Goal: Task Accomplishment & Management: Use online tool/utility

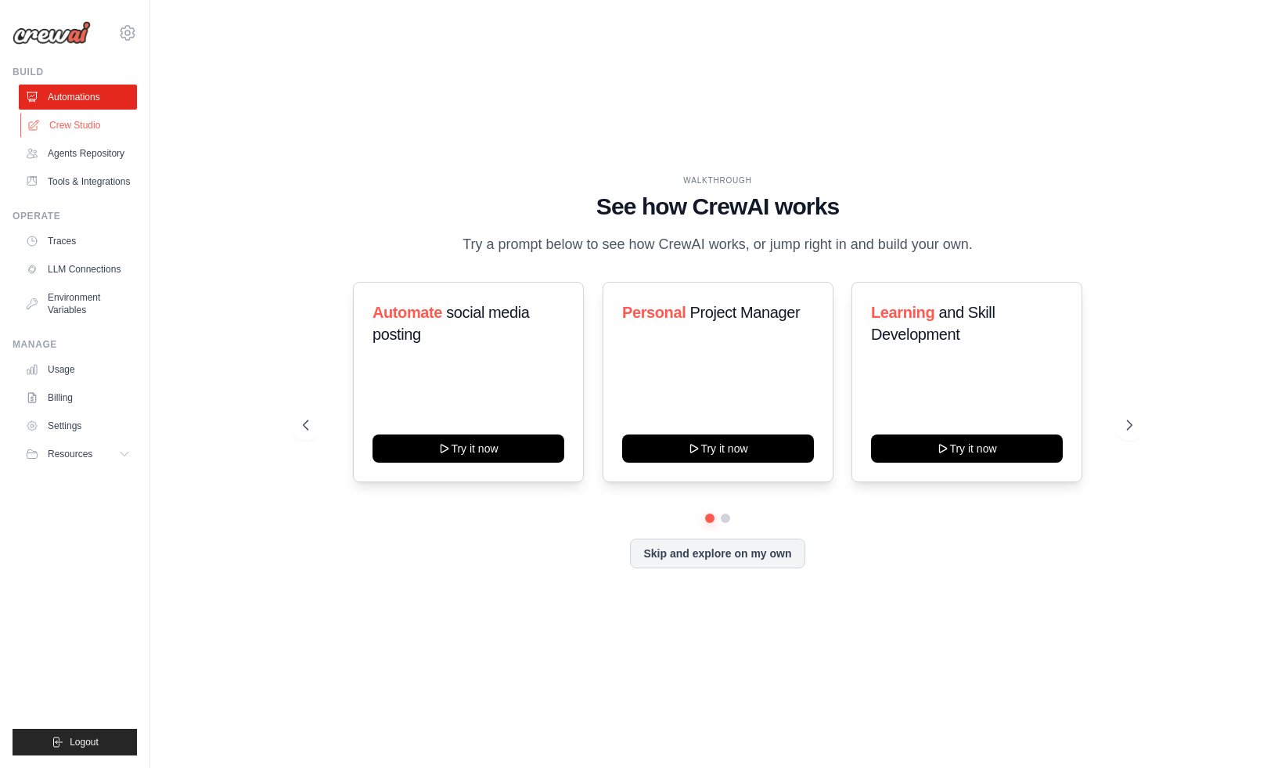
click at [64, 128] on link "Crew Studio" at bounding box center [79, 125] width 118 height 25
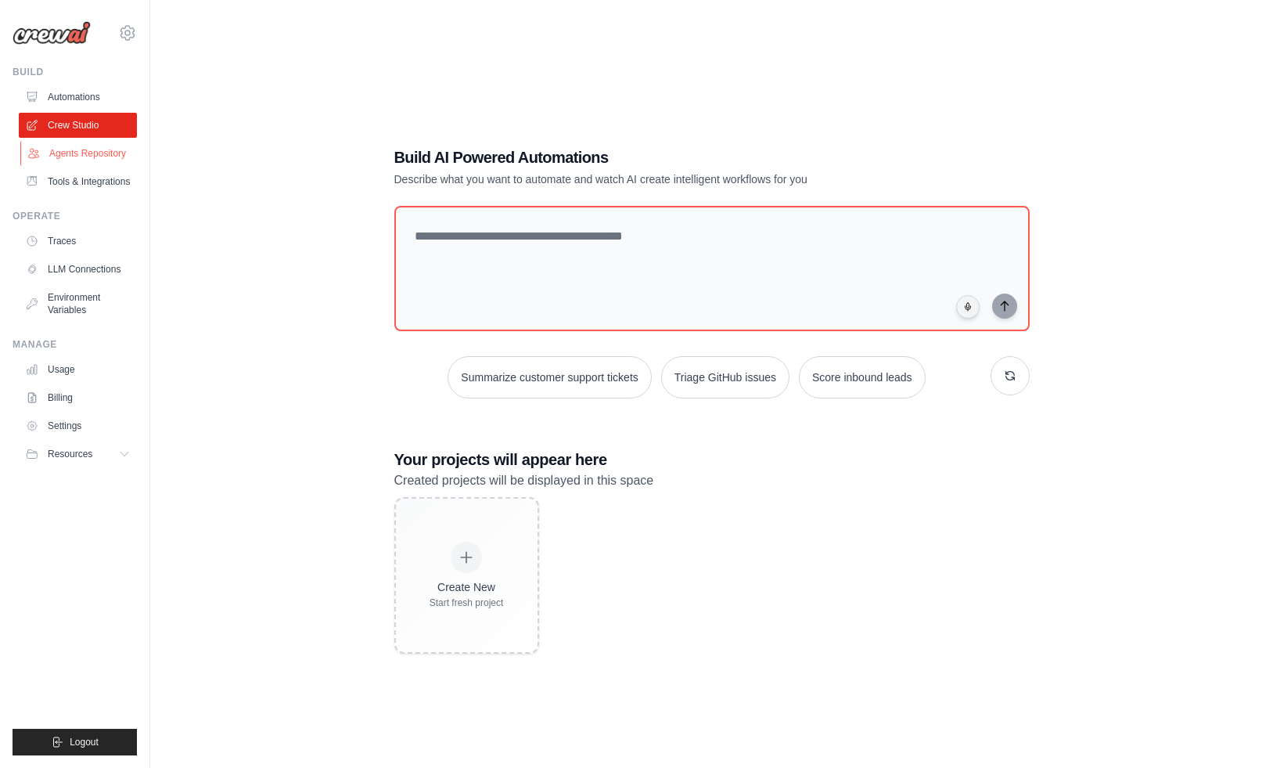
click at [104, 156] on link "Agents Repository" at bounding box center [79, 153] width 118 height 25
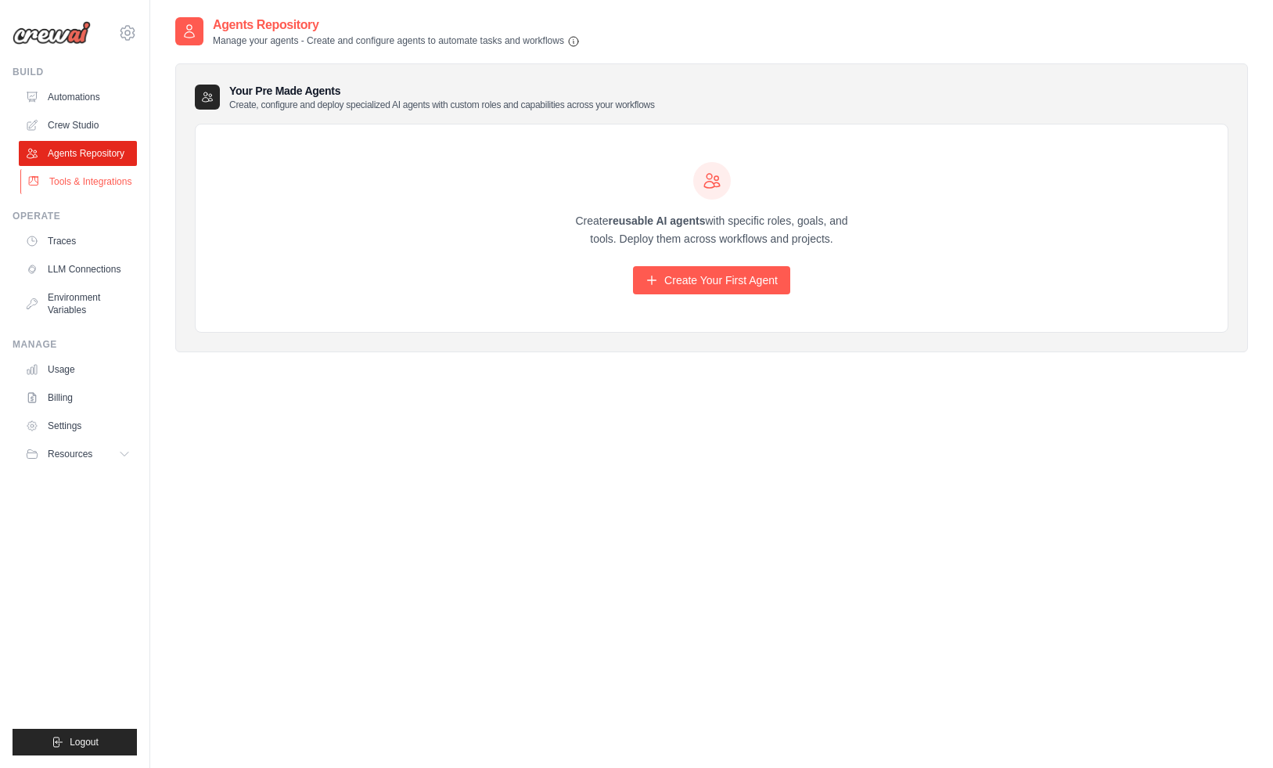
click at [107, 174] on link "Tools & Integrations" at bounding box center [79, 181] width 118 height 25
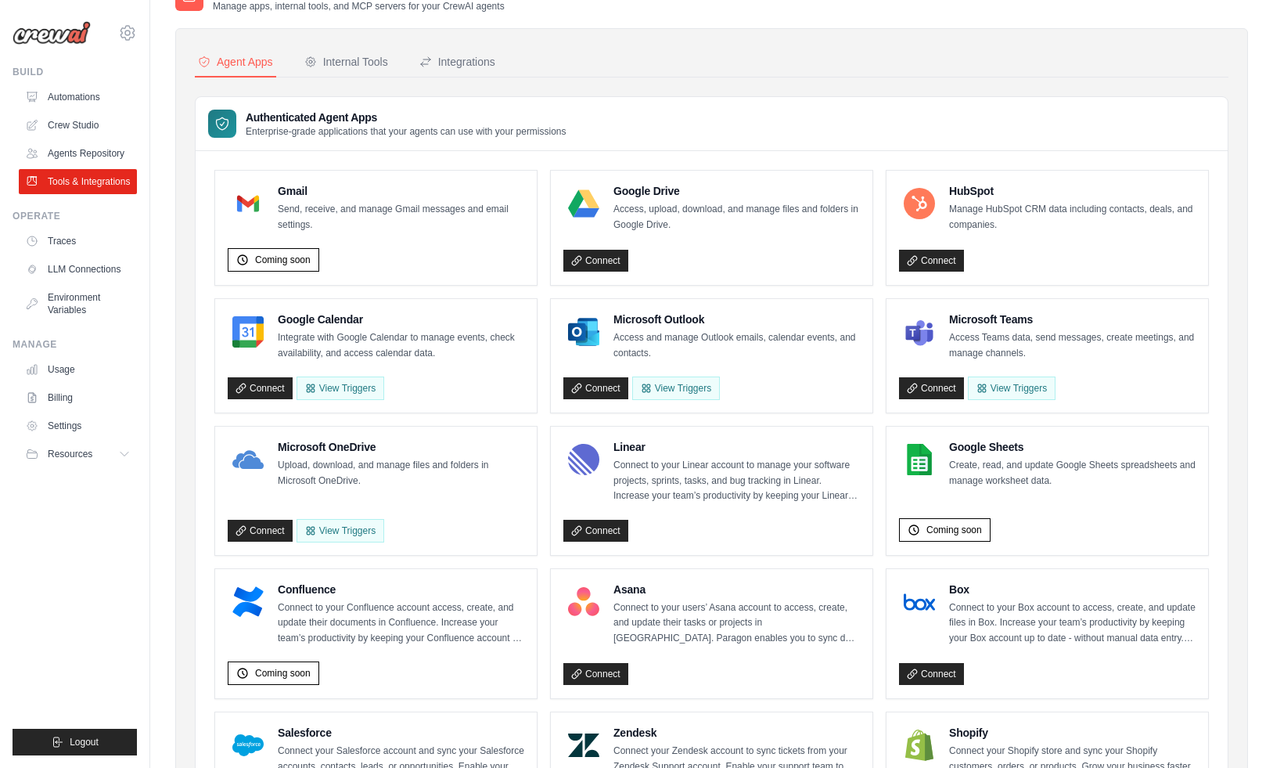
scroll to position [59, 0]
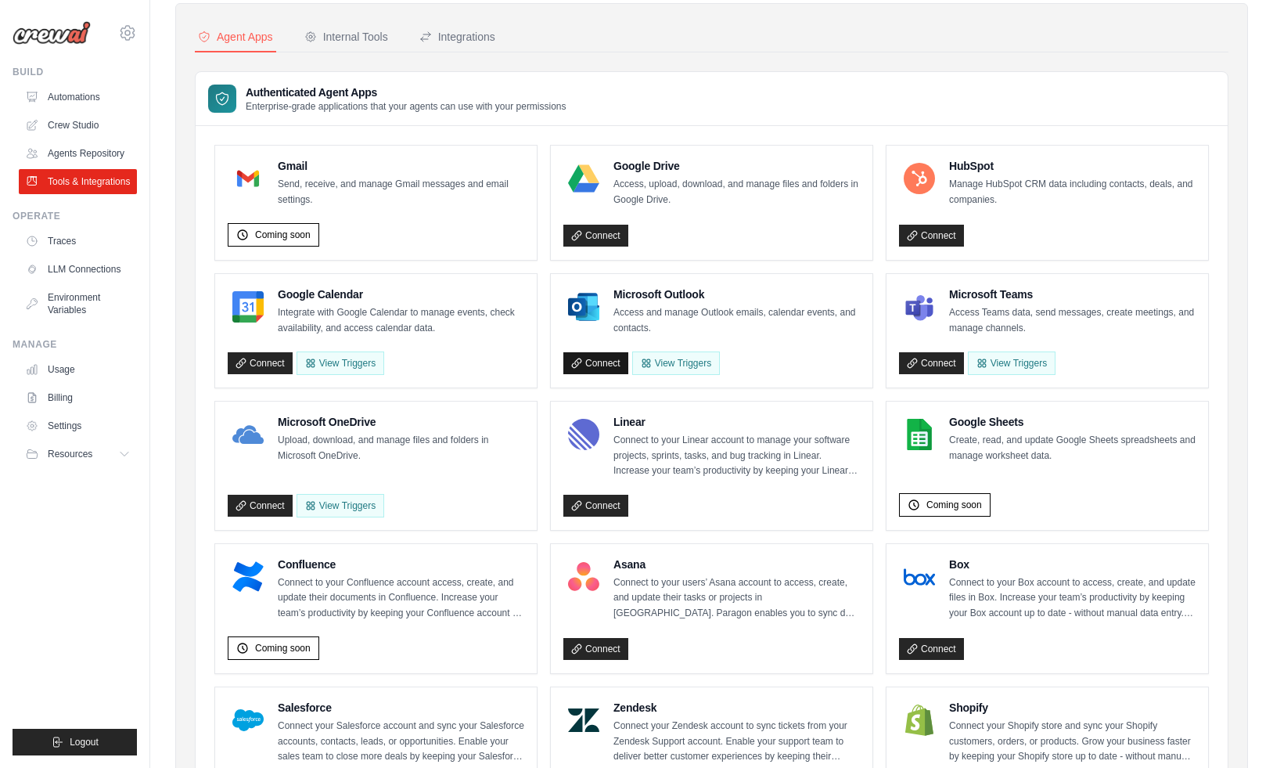
click at [608, 358] on link "Connect" at bounding box center [596, 363] width 65 height 22
click at [696, 358] on button "View Triggers" at bounding box center [689, 362] width 88 height 23
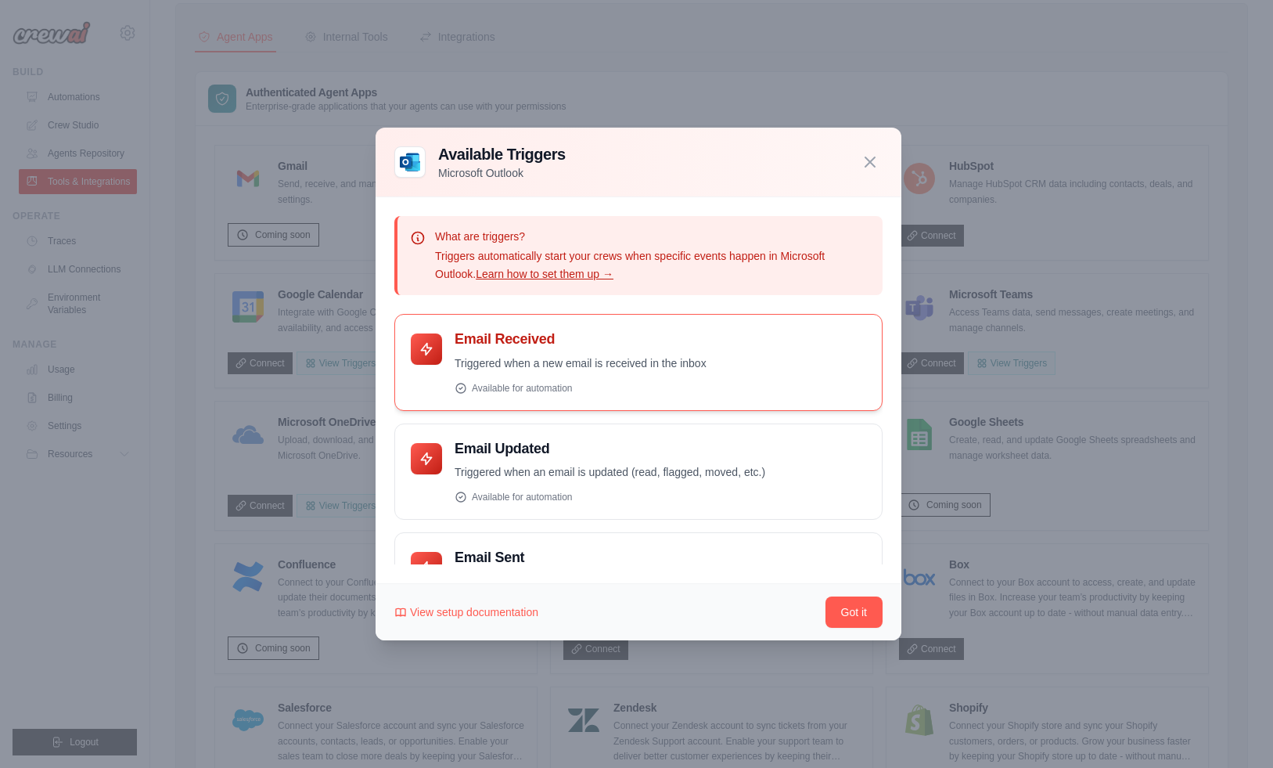
click at [607, 355] on p "Triggered when a new email is received in the inbox" at bounding box center [661, 364] width 412 height 18
click at [509, 361] on p "Triggered when a new email is received in the inbox" at bounding box center [661, 364] width 412 height 18
click at [857, 614] on button "Got it" at bounding box center [854, 611] width 57 height 31
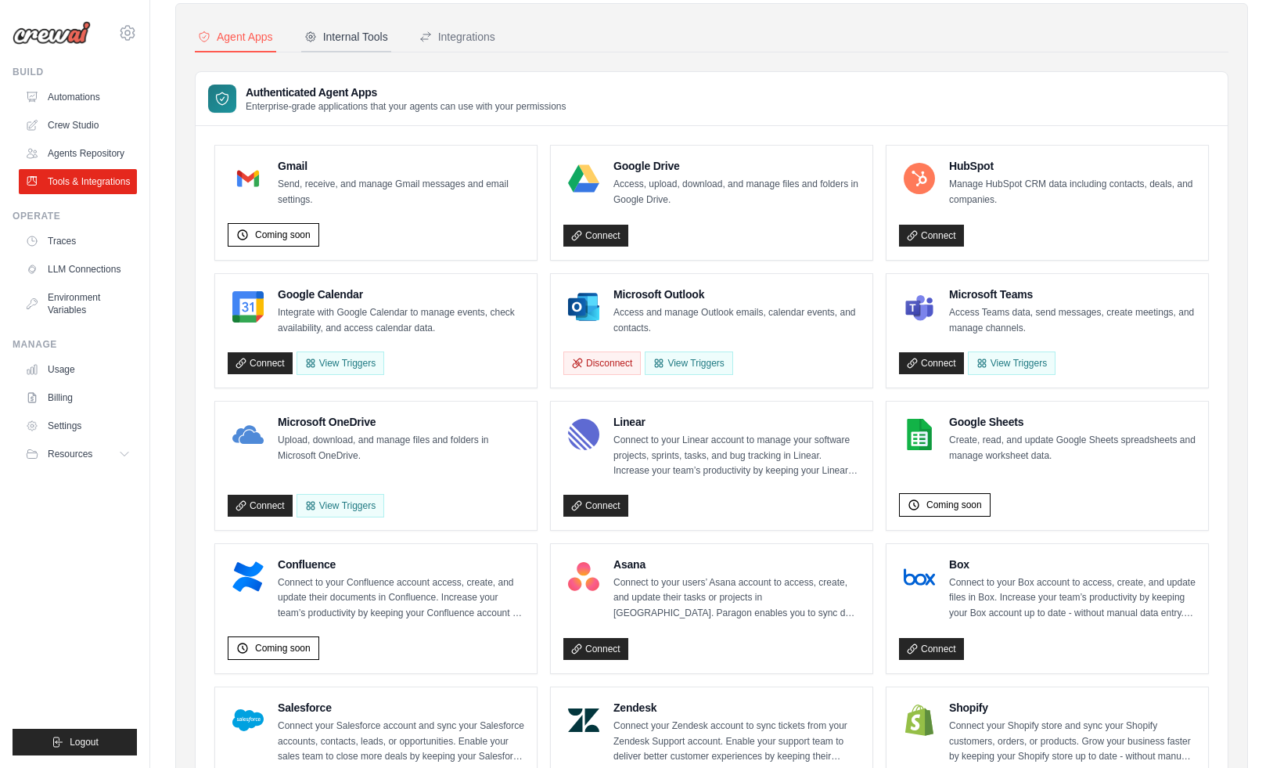
click at [369, 50] on button "Internal Tools" at bounding box center [346, 38] width 90 height 30
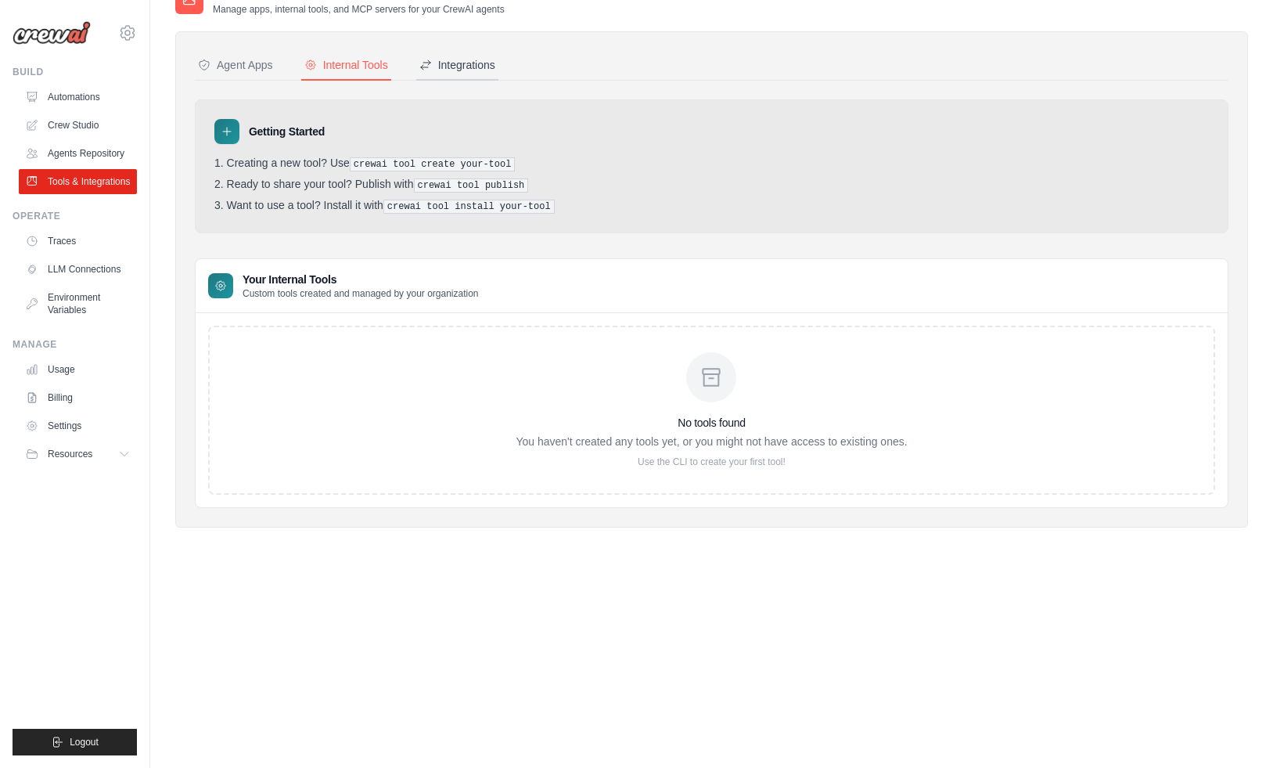
click at [490, 68] on div "Integrations" at bounding box center [458, 65] width 76 height 16
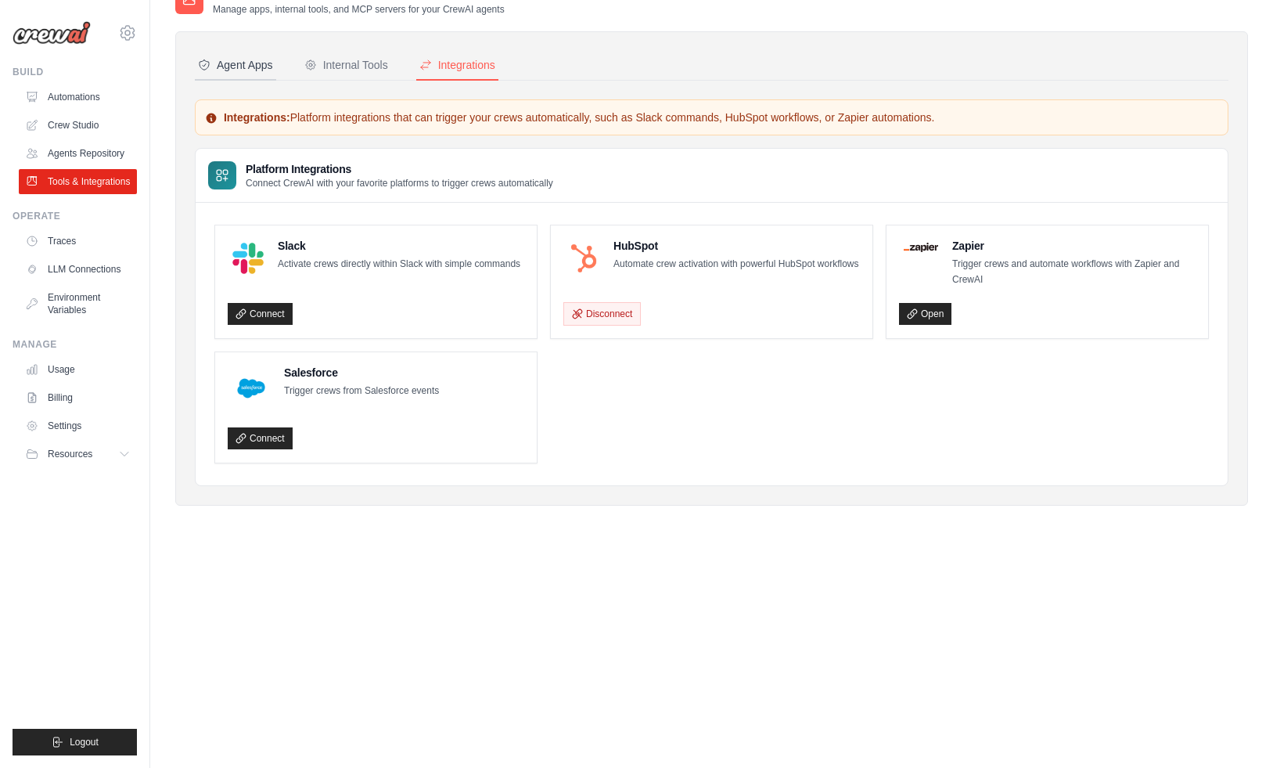
click at [236, 71] on div "Agent Apps" at bounding box center [235, 65] width 75 height 16
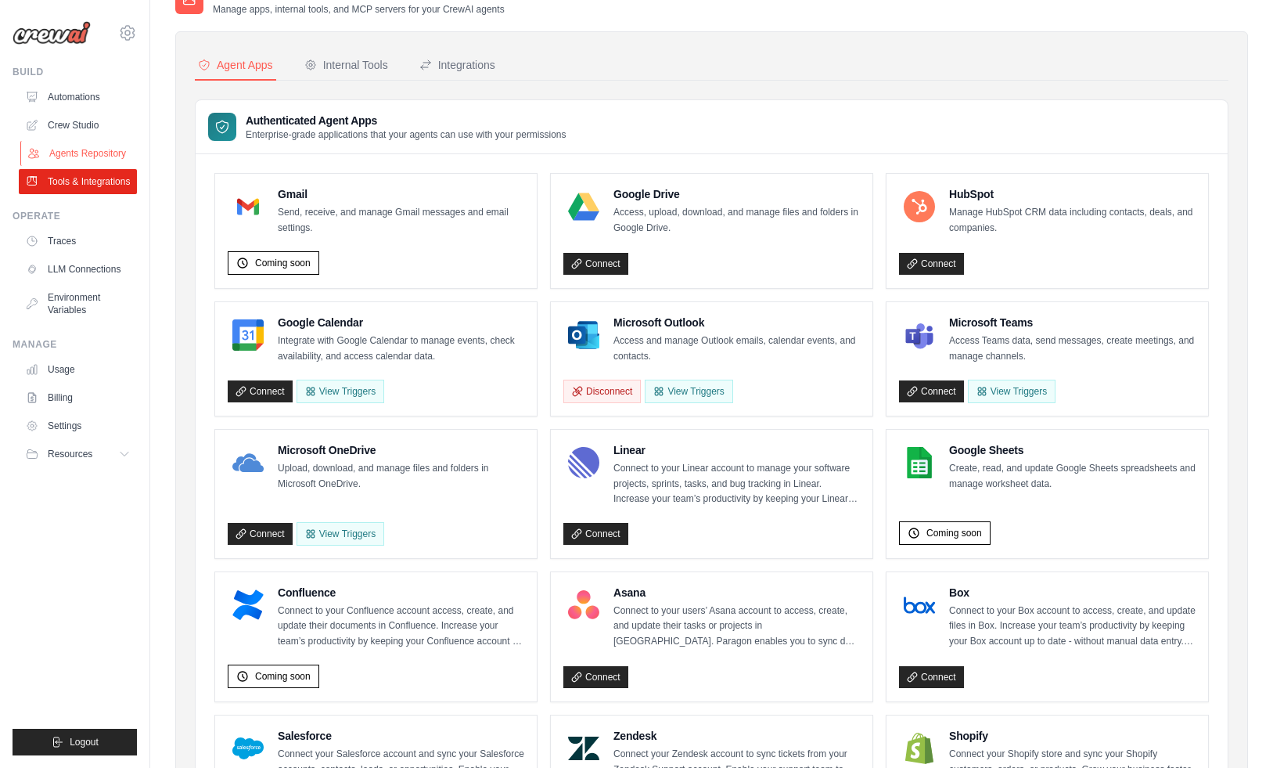
click at [110, 153] on link "Agents Repository" at bounding box center [79, 153] width 118 height 25
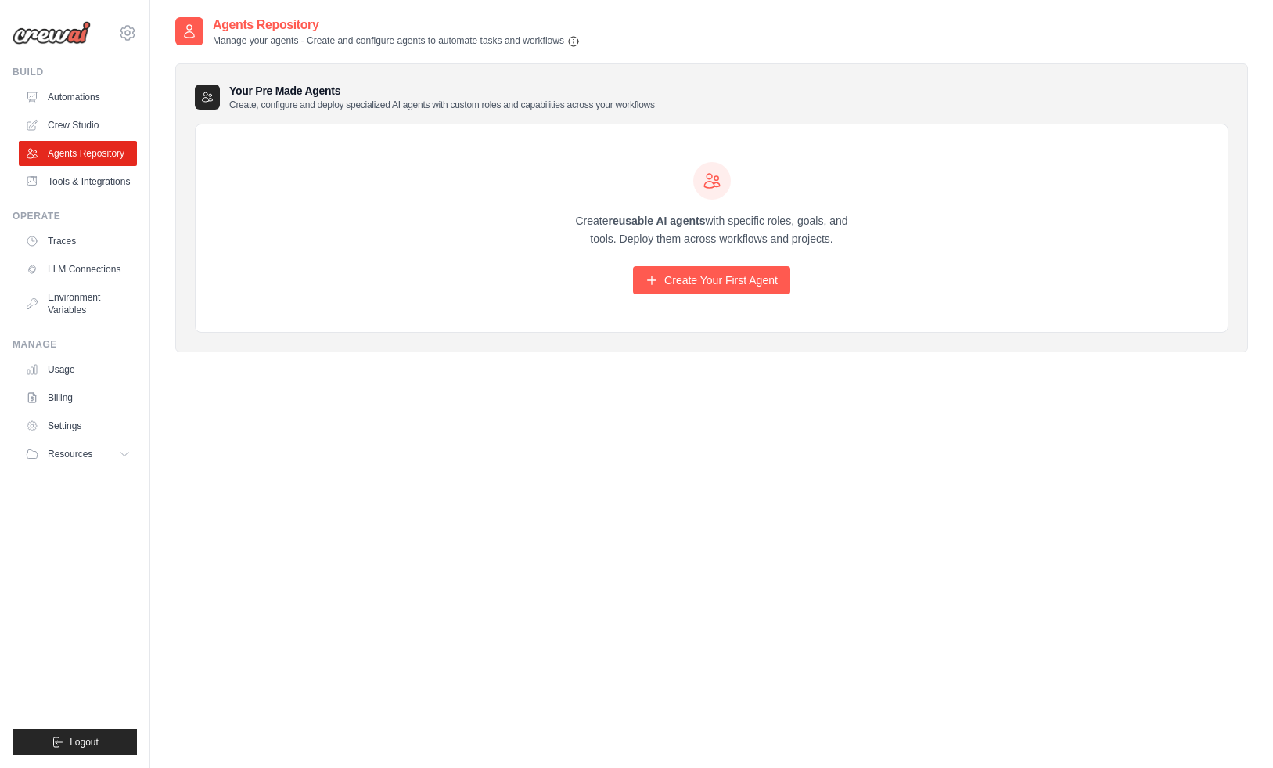
click at [839, 550] on div "Agents Repository Manage your agents - Create and configure agents to automate …" at bounding box center [711, 400] width 1073 height 768
click at [684, 279] on link "Create Your First Agent" at bounding box center [711, 280] width 157 height 28
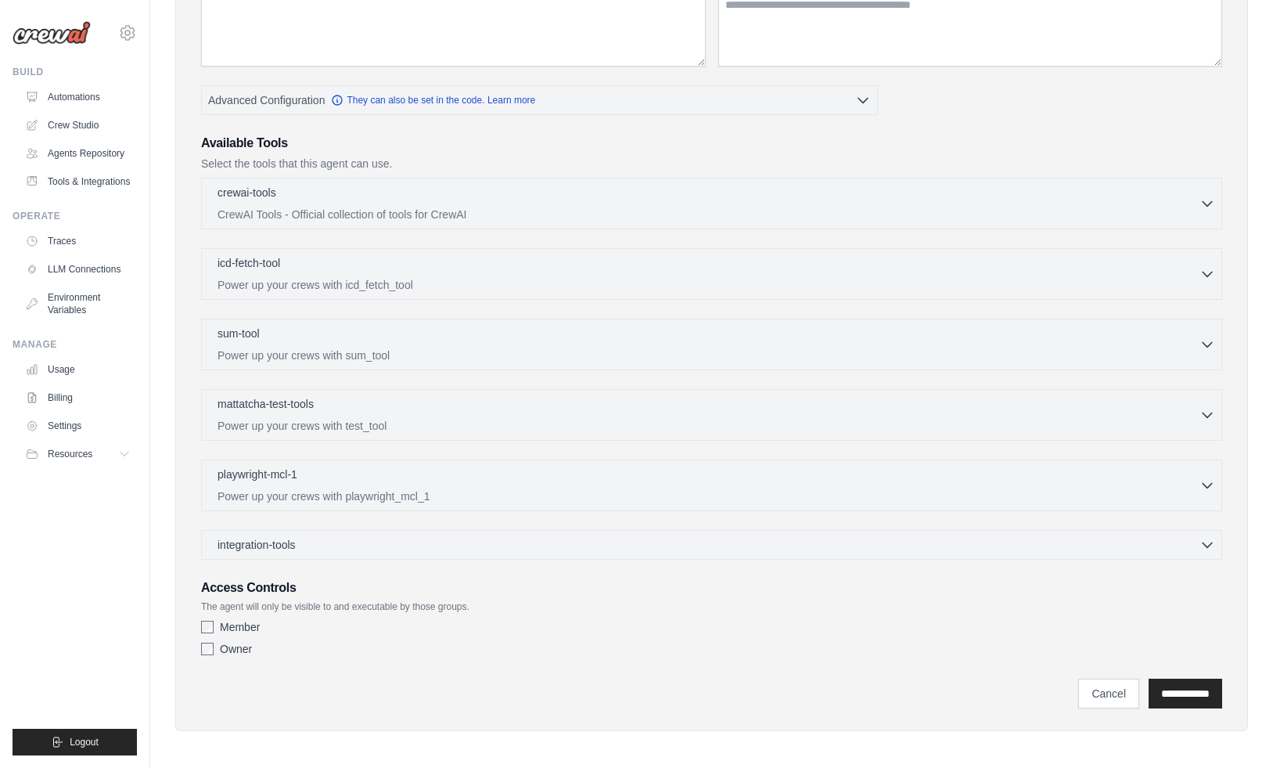
scroll to position [260, 0]
click at [501, 270] on div "icd-fetch-tool 0 selected" at bounding box center [709, 261] width 982 height 19
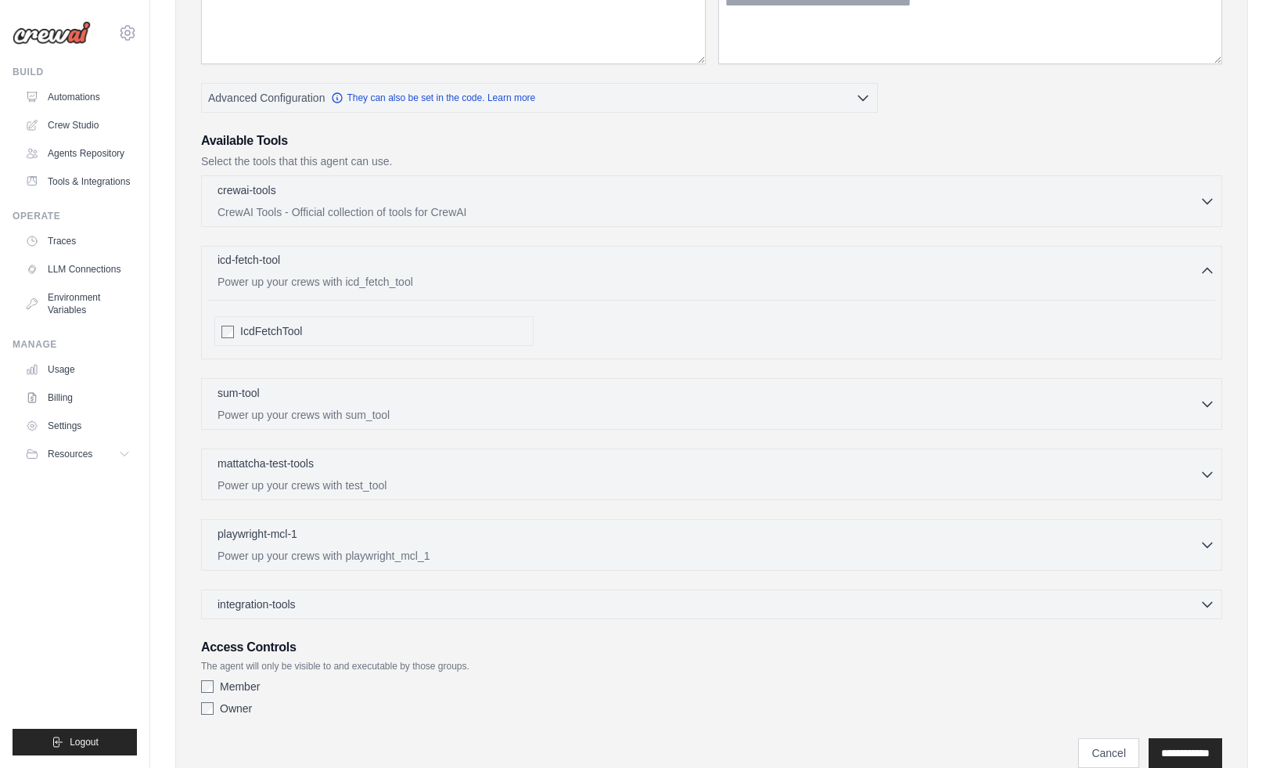
click at [501, 270] on div "icd-fetch-tool 0 selected" at bounding box center [709, 261] width 982 height 19
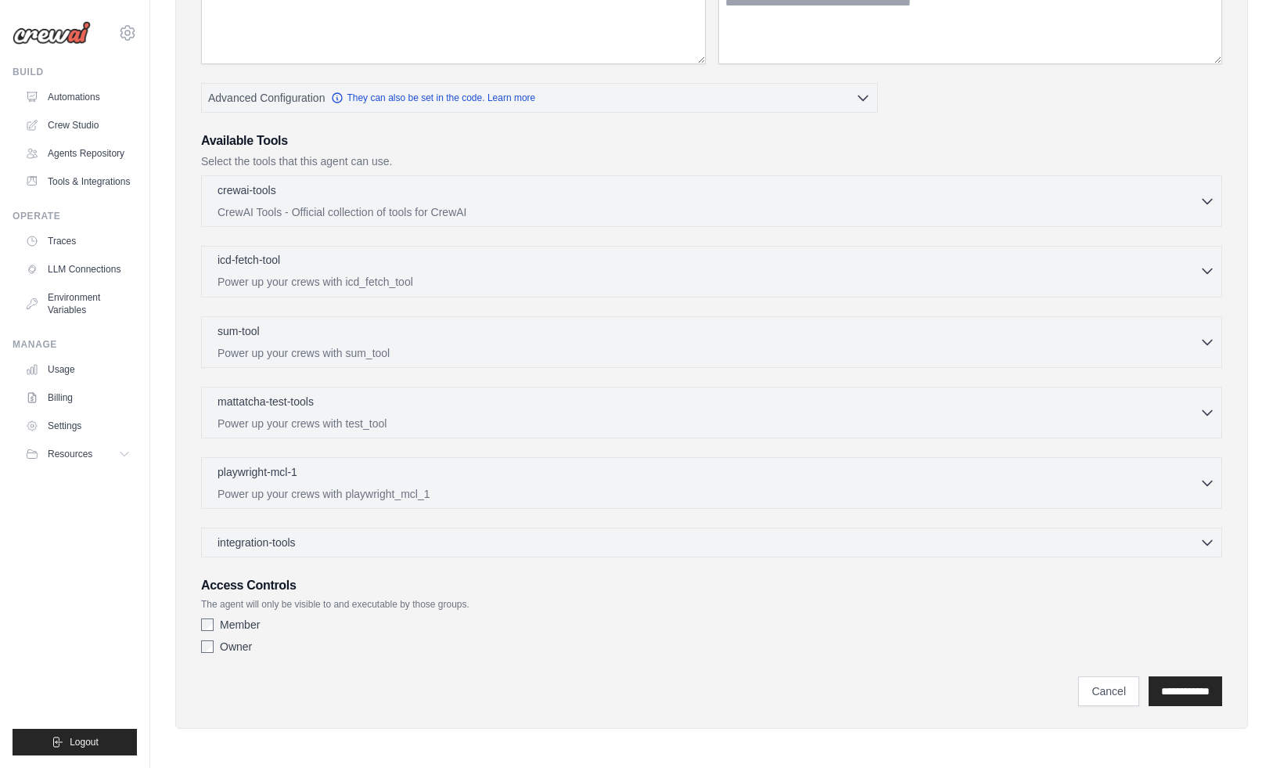
scroll to position [261, 0]
click at [423, 483] on div "playwright-mcl-1 0 selected Power up your crews with playwright_mcl_1" at bounding box center [709, 481] width 982 height 38
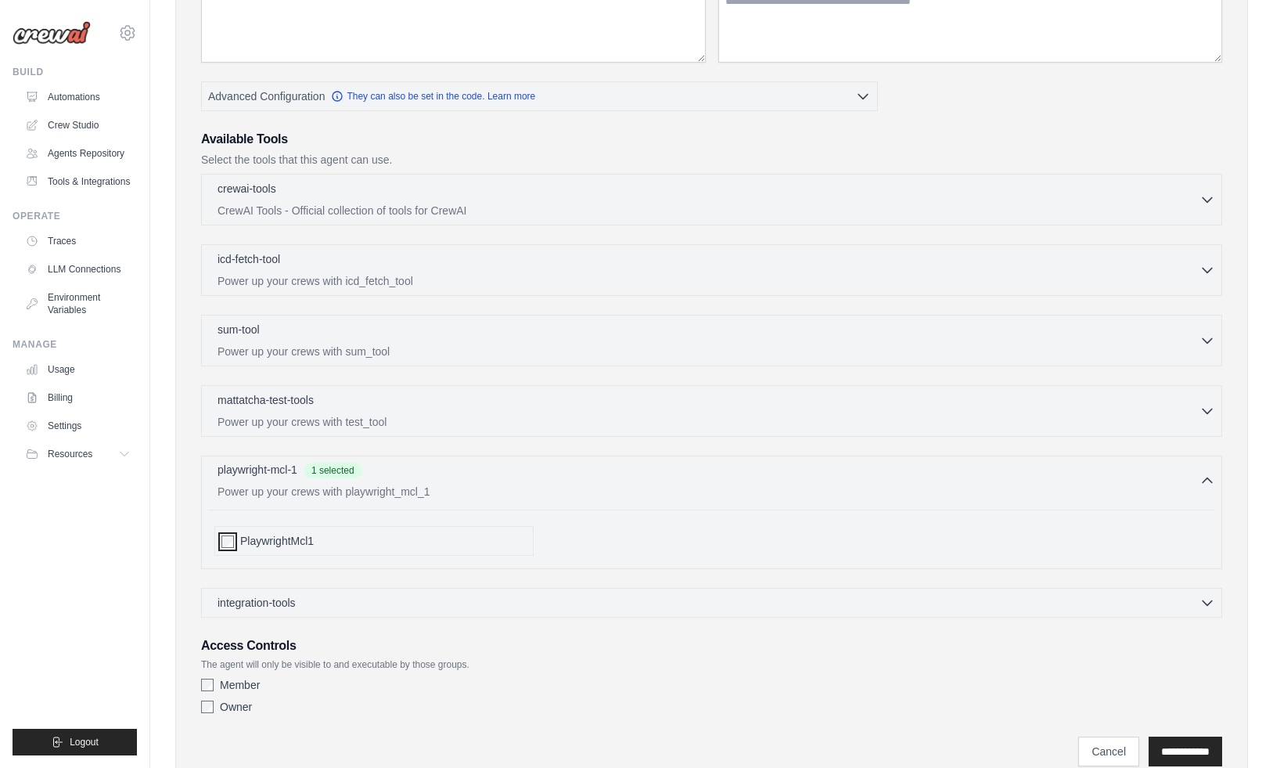
scroll to position [323, 0]
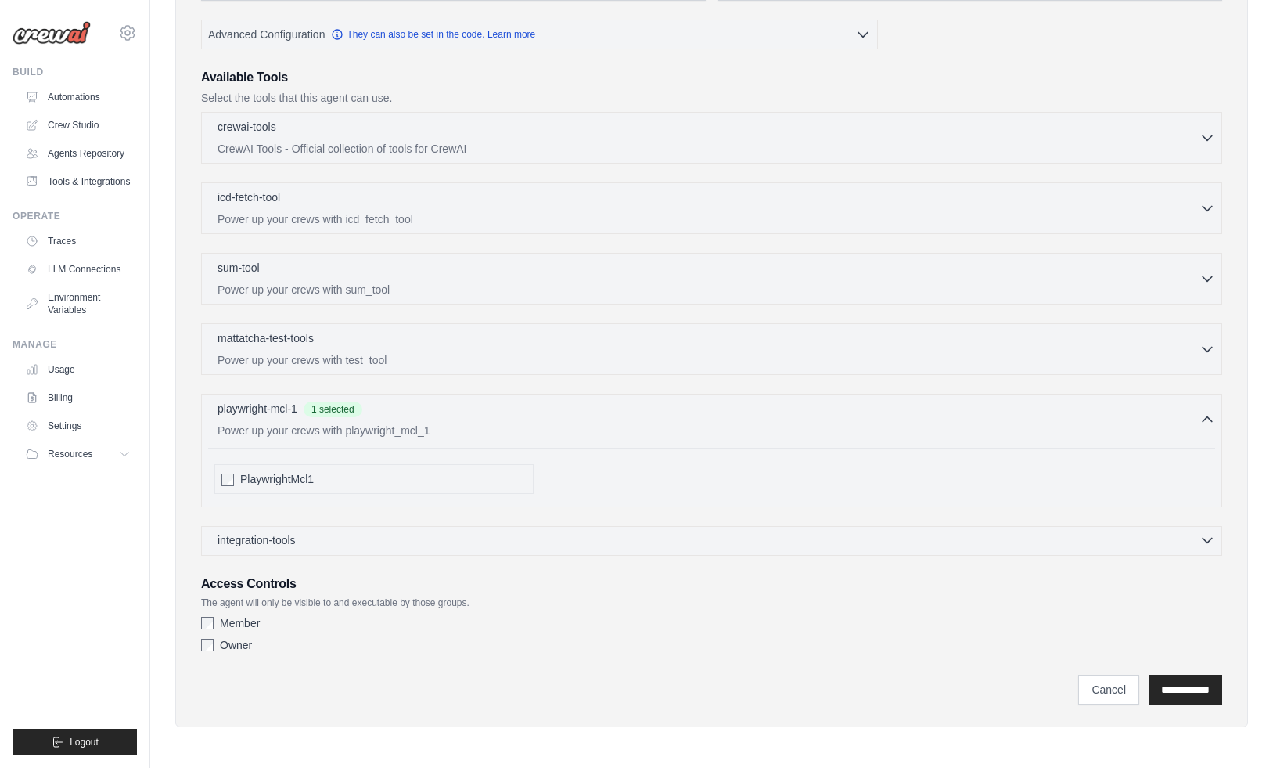
click at [322, 540] on div "integration-tools 0 selected" at bounding box center [717, 540] width 998 height 16
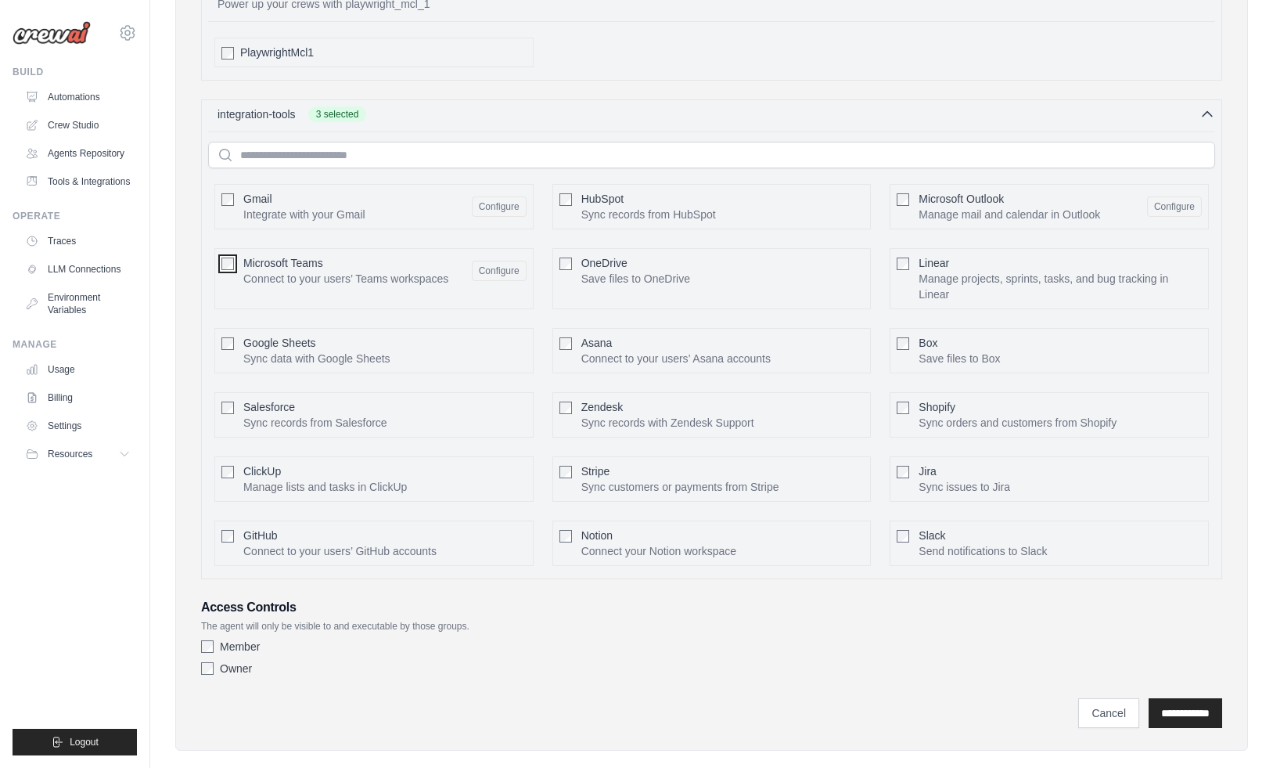
scroll to position [773, 0]
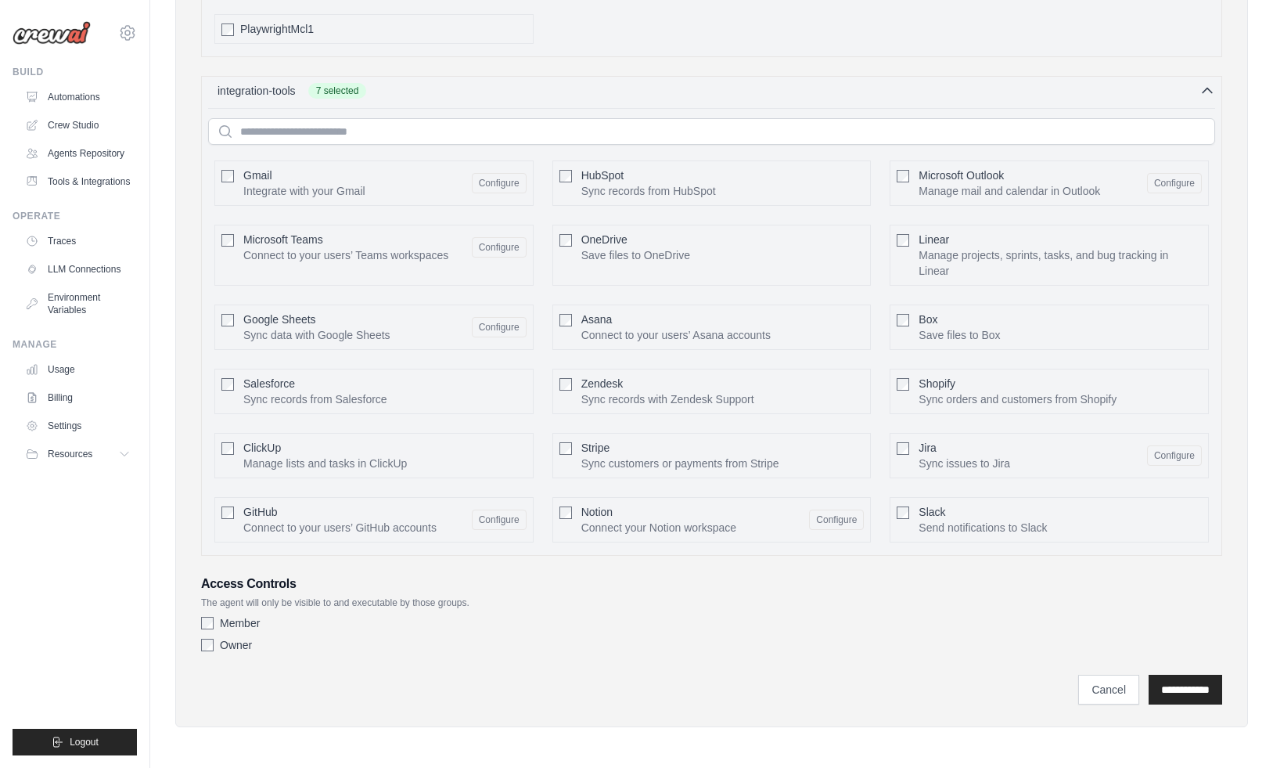
click at [206, 637] on div "Owner" at bounding box center [711, 645] width 1021 height 16
click at [1172, 688] on input "**********" at bounding box center [1186, 690] width 74 height 30
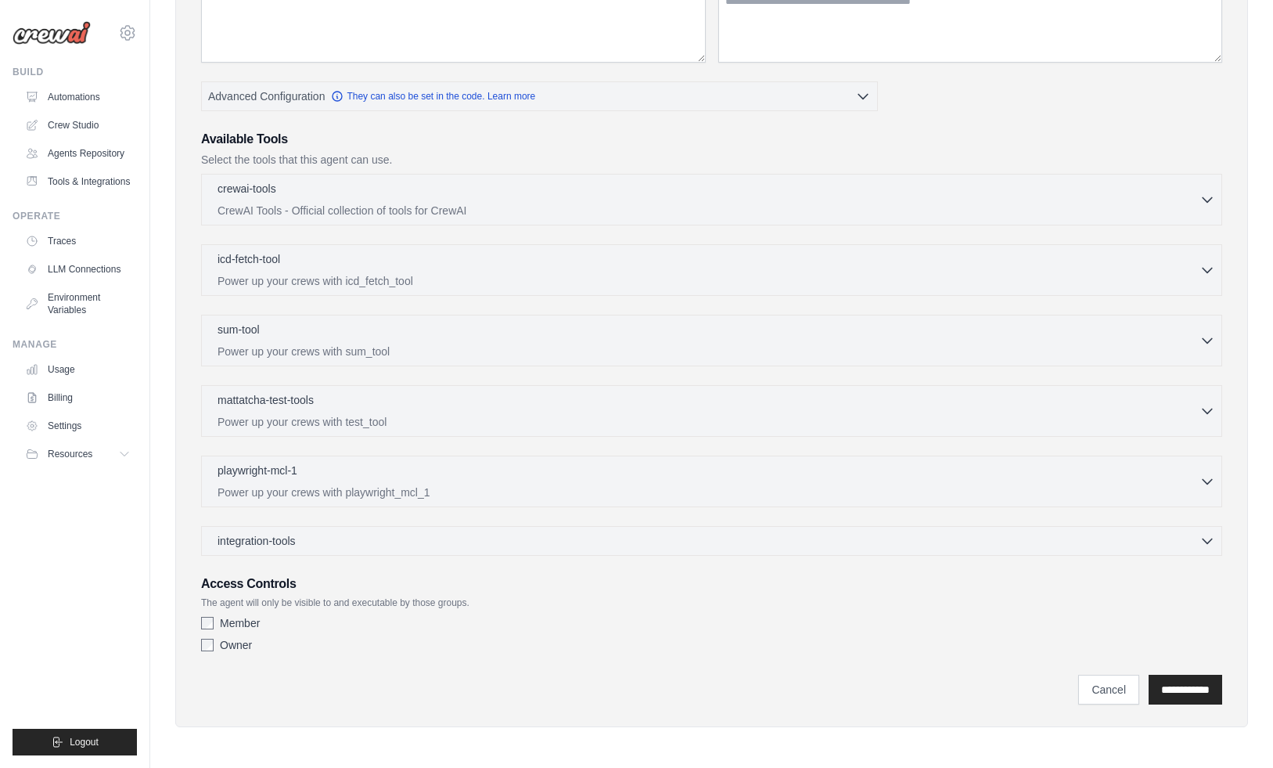
scroll to position [0, 0]
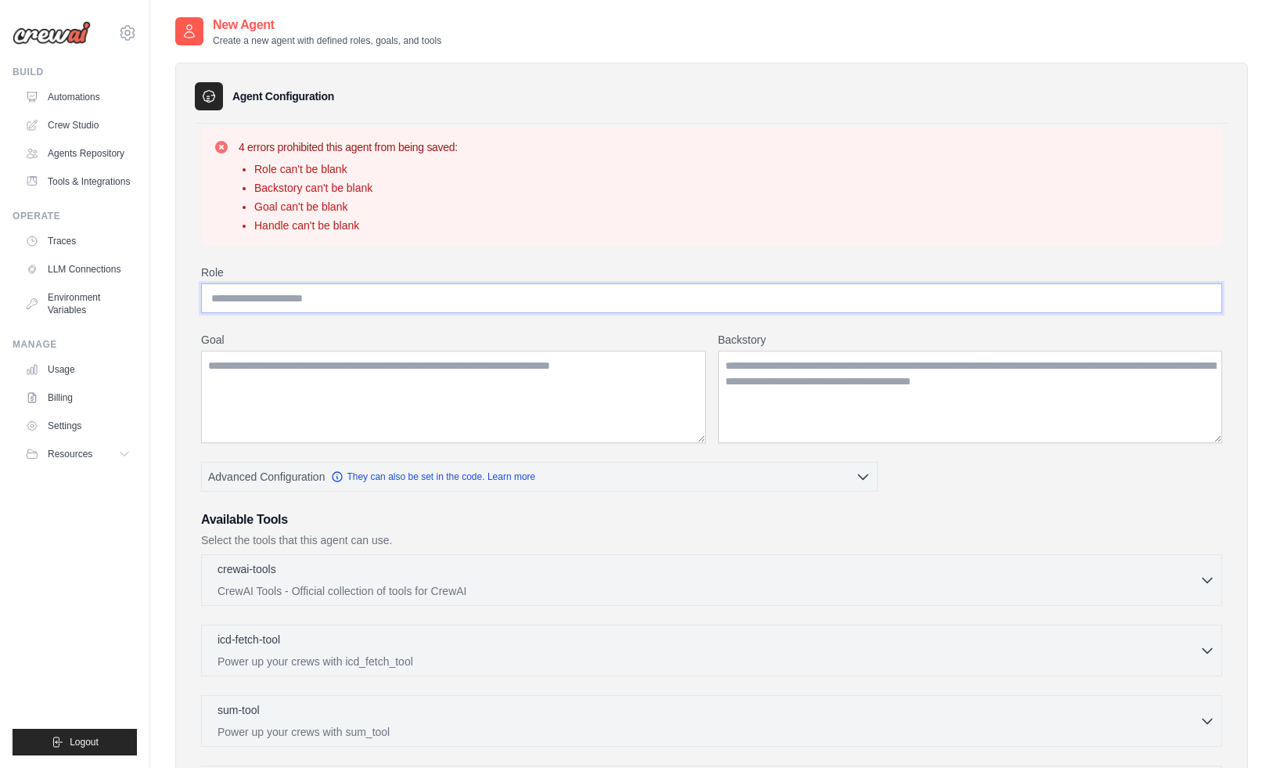
click at [606, 296] on input "Role" at bounding box center [711, 298] width 1021 height 30
type input "**********"
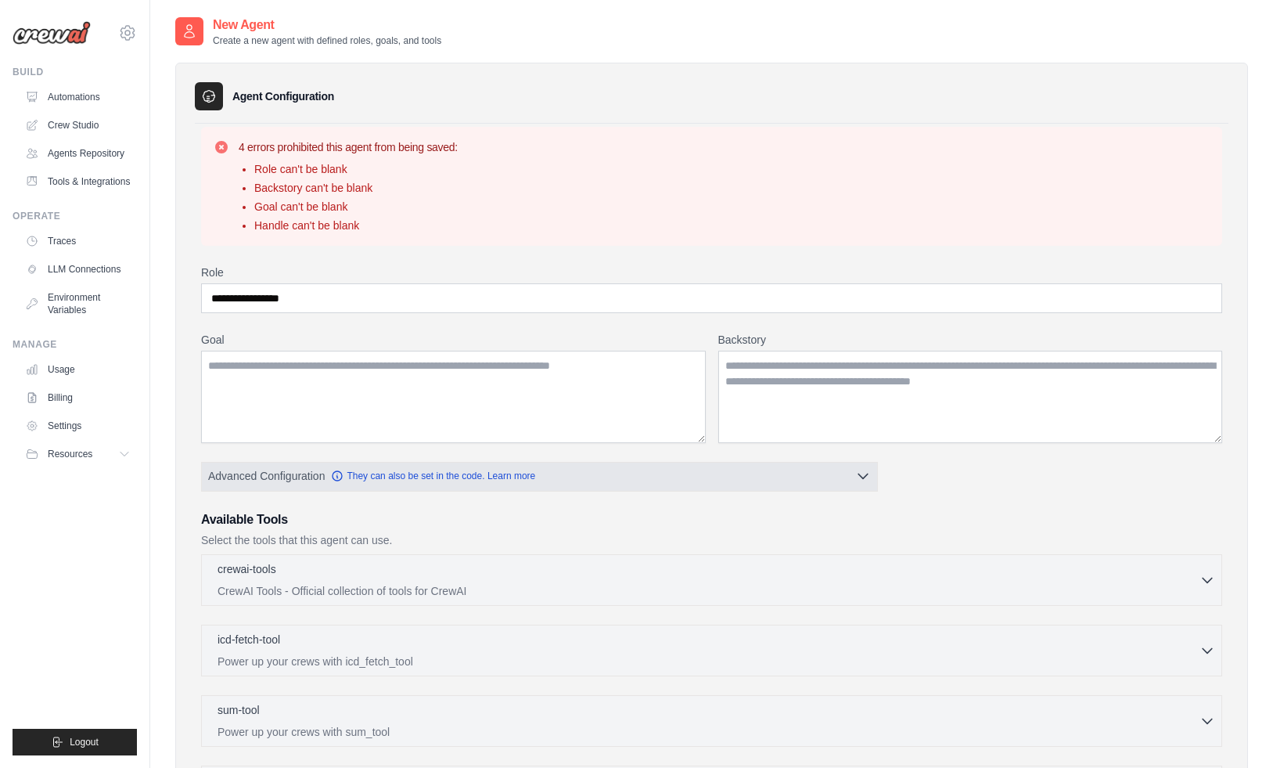
click at [598, 477] on button "Advanced Configuration They can also be set in the code. Learn more" at bounding box center [539, 476] width 675 height 28
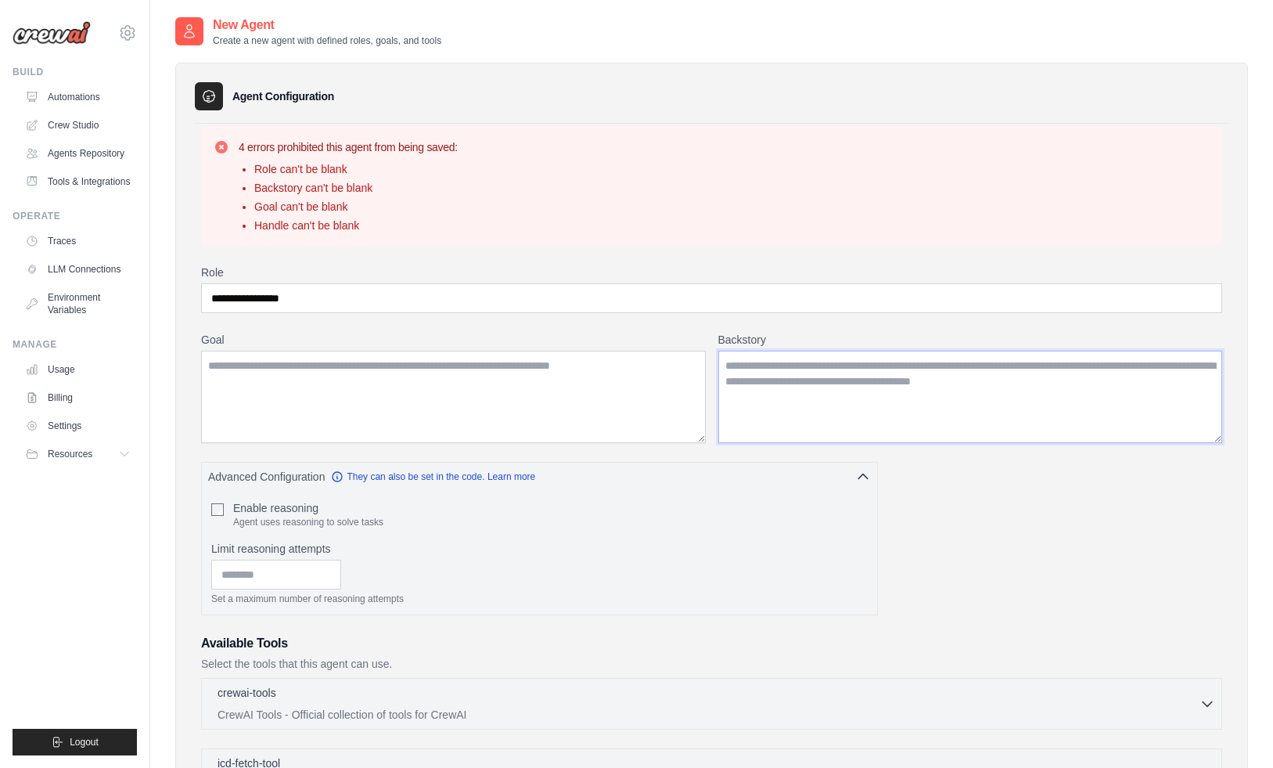
click at [783, 383] on textarea "Backstory" at bounding box center [970, 397] width 505 height 92
